Goal: Information Seeking & Learning: Learn about a topic

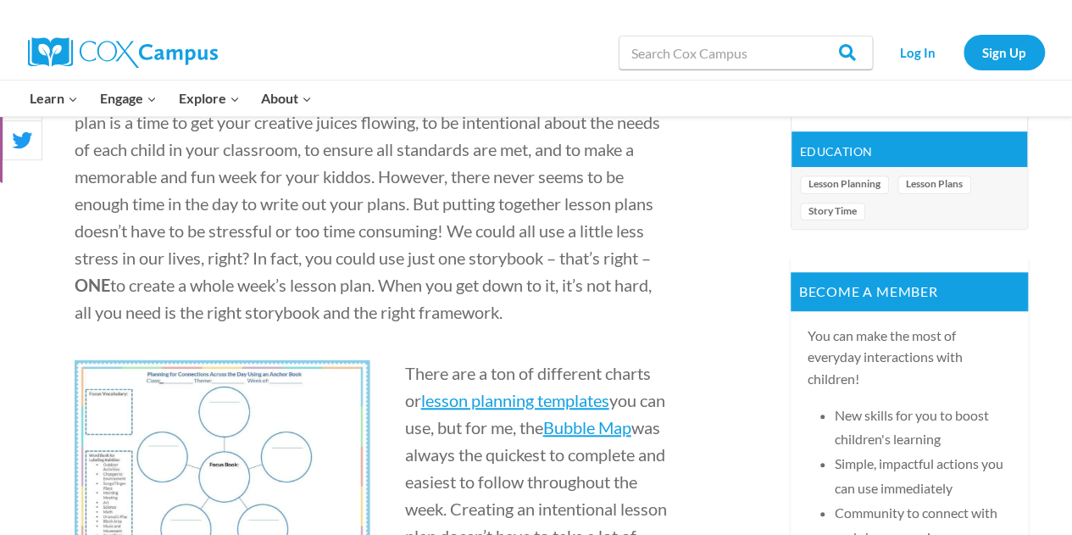
scroll to position [601, 0]
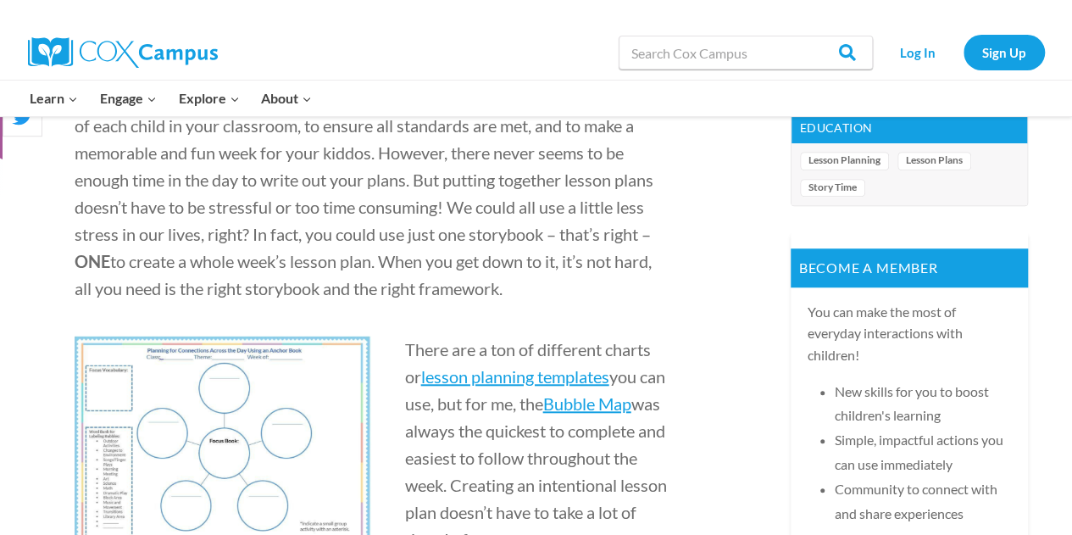
drag, startPoint x: 1075, startPoint y: 19, endPoint x: 1078, endPoint y: 52, distance: 32.4
click at [515, 378] on span "lesson planning templates" at bounding box center [515, 376] width 188 height 20
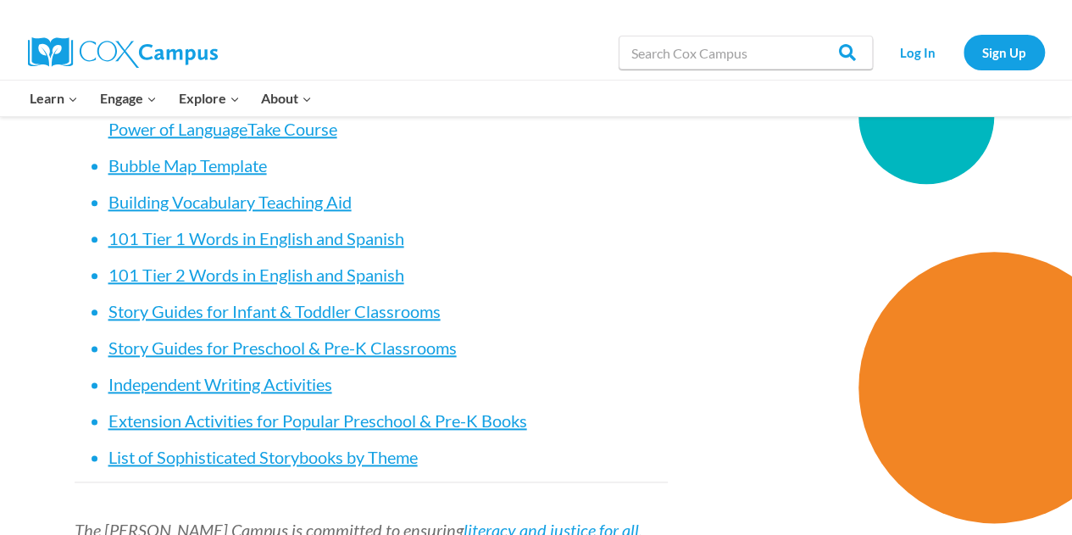
scroll to position [7287, 0]
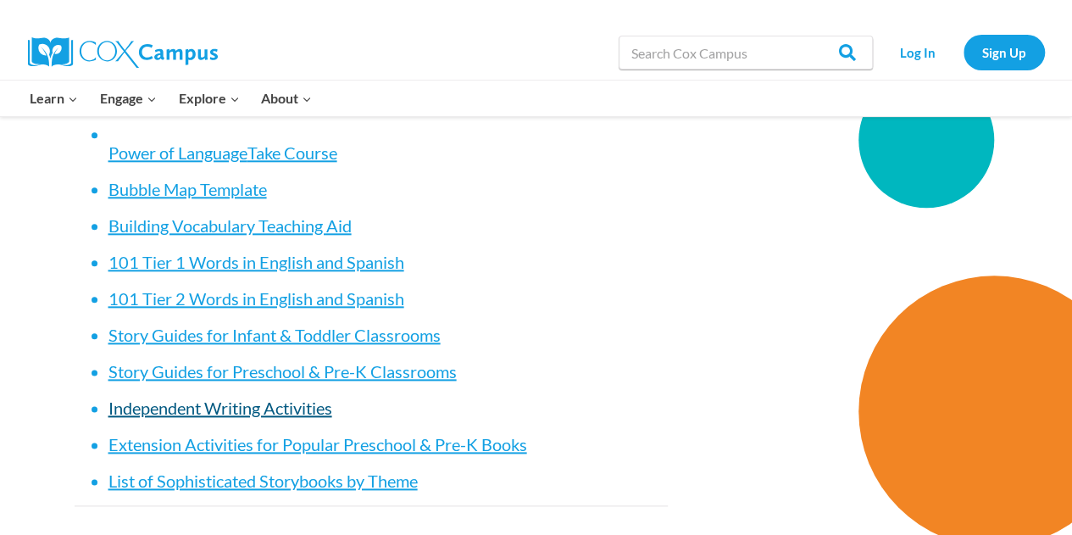
click at [272, 406] on link "Independent Writing Activities" at bounding box center [221, 408] width 224 height 20
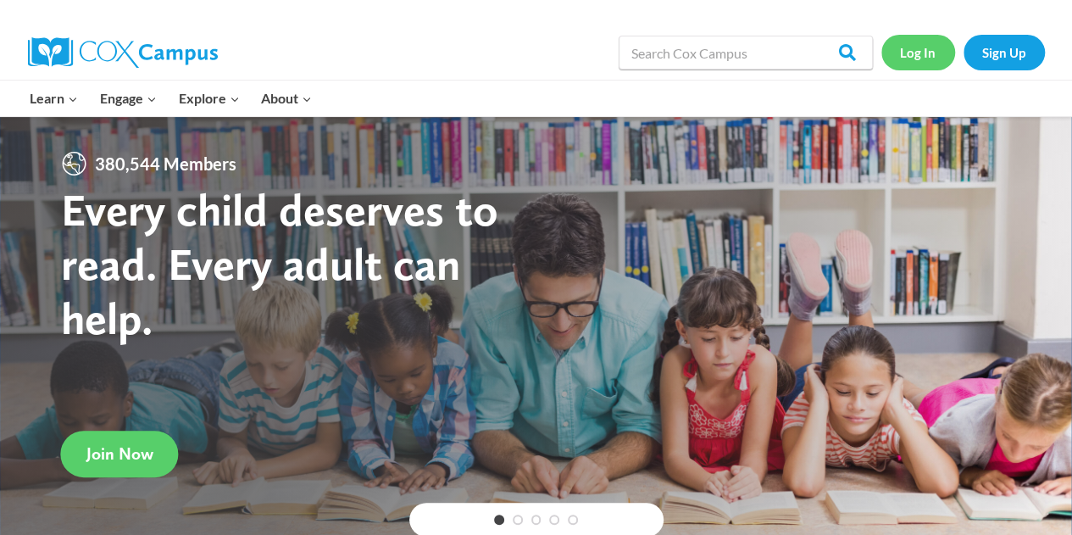
click at [914, 52] on link "Log In" at bounding box center [919, 52] width 74 height 35
